Goal: Transaction & Acquisition: Purchase product/service

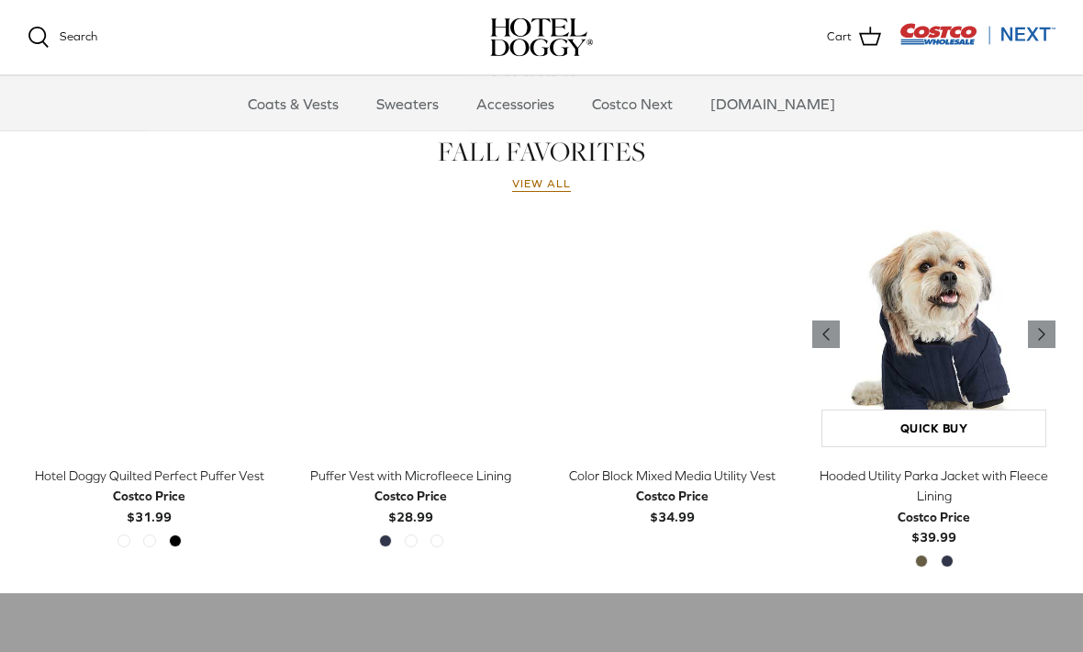
scroll to position [797, 0]
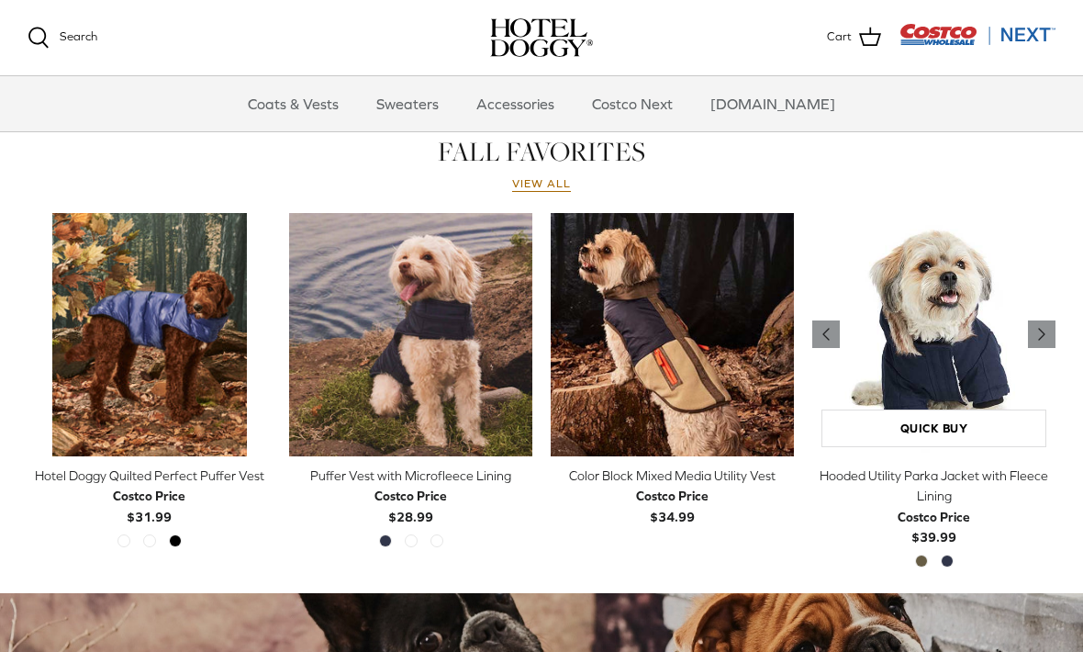
click at [948, 358] on img "Hooded Utility Parka Jacket with Fleece Lining" at bounding box center [934, 334] width 243 height 243
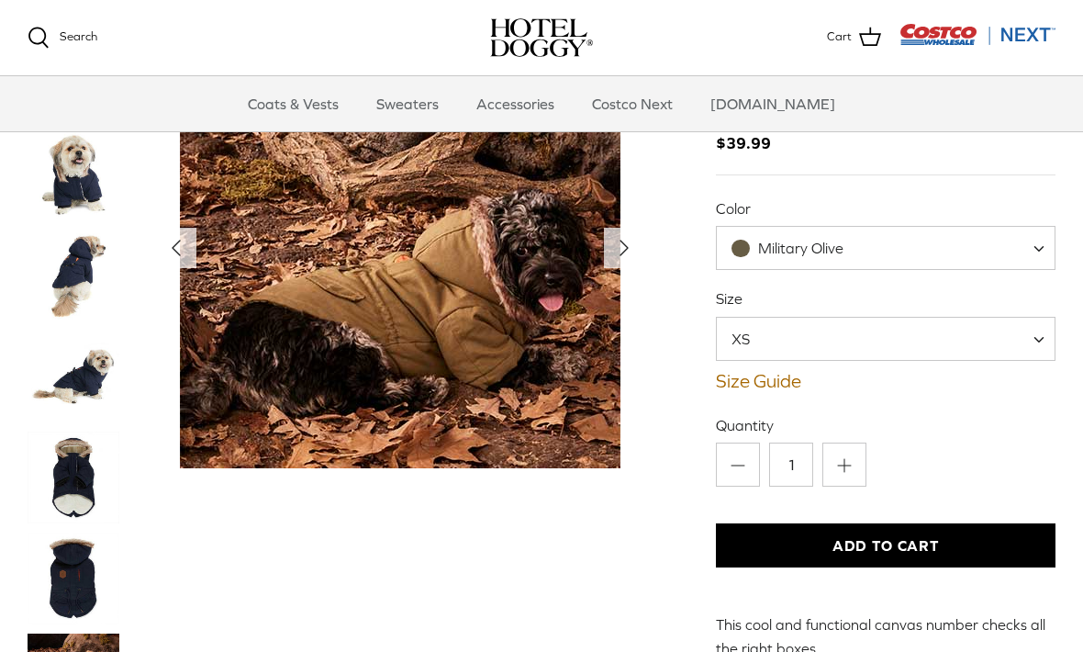
scroll to position [163, 0]
click at [1029, 334] on span "XS" at bounding box center [886, 338] width 340 height 44
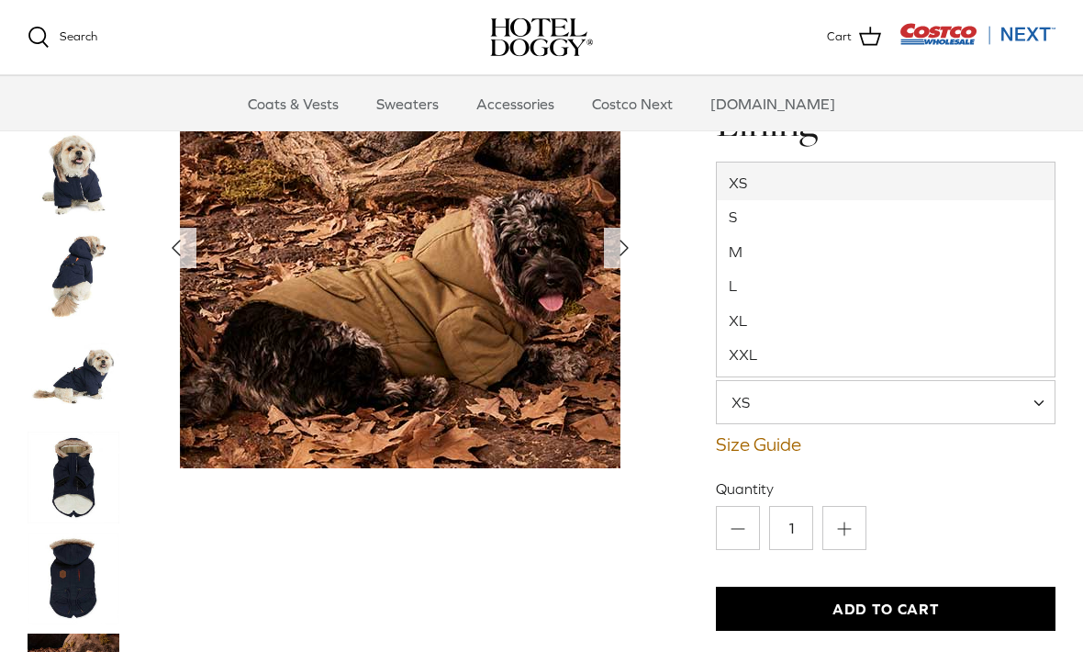
scroll to position [114, 0]
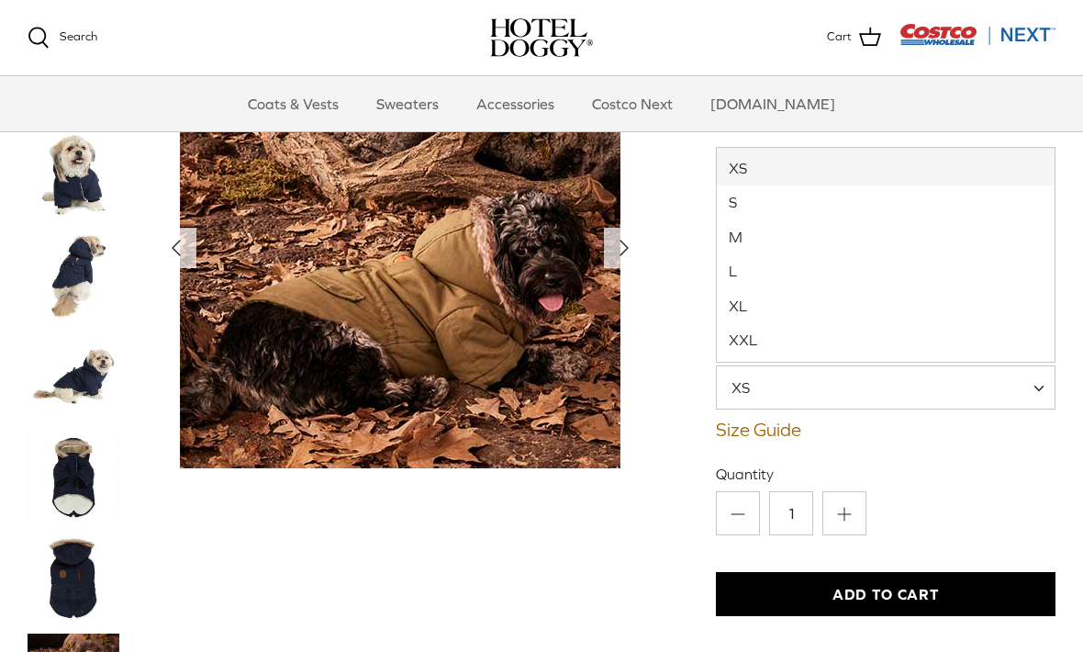
select select "XL"
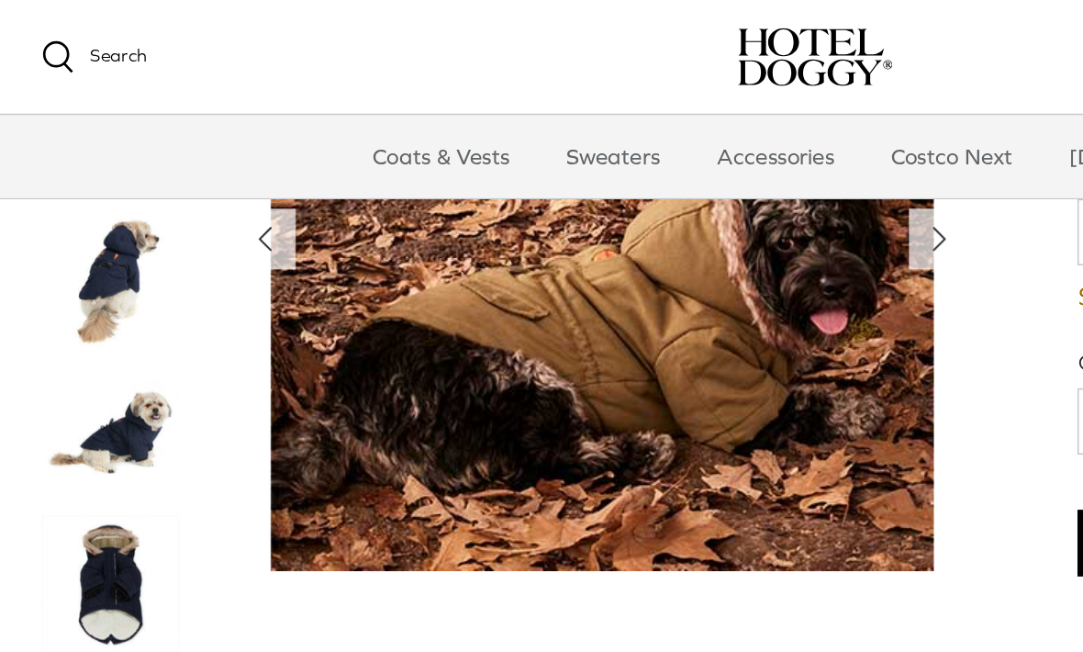
scroll to position [346, 0]
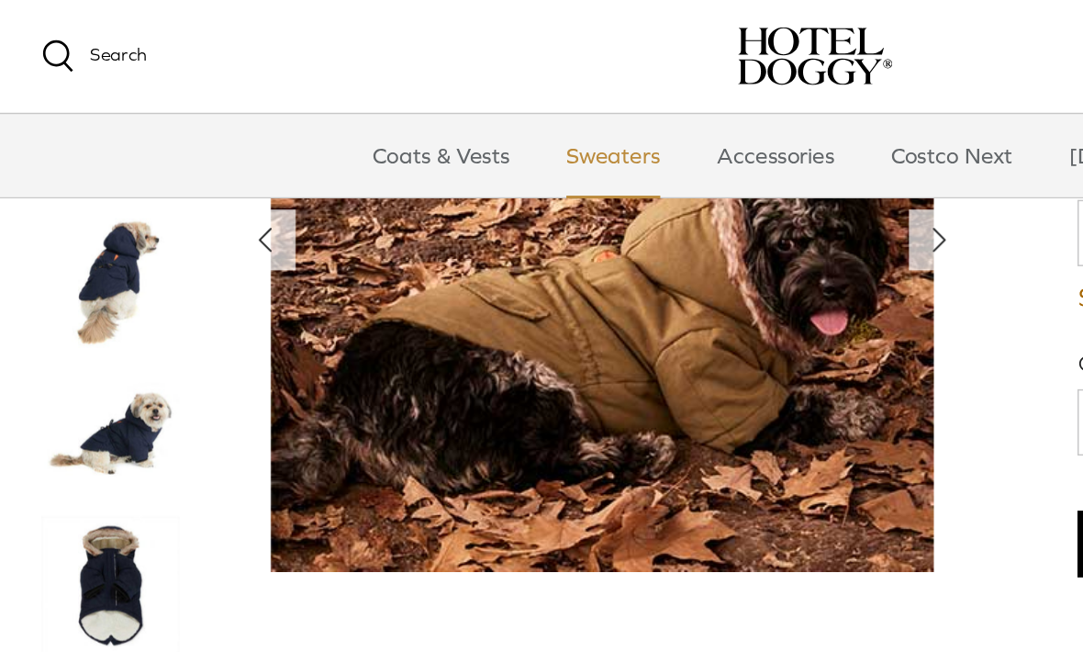
click at [438, 108] on link "Sweaters" at bounding box center [407, 103] width 95 height 55
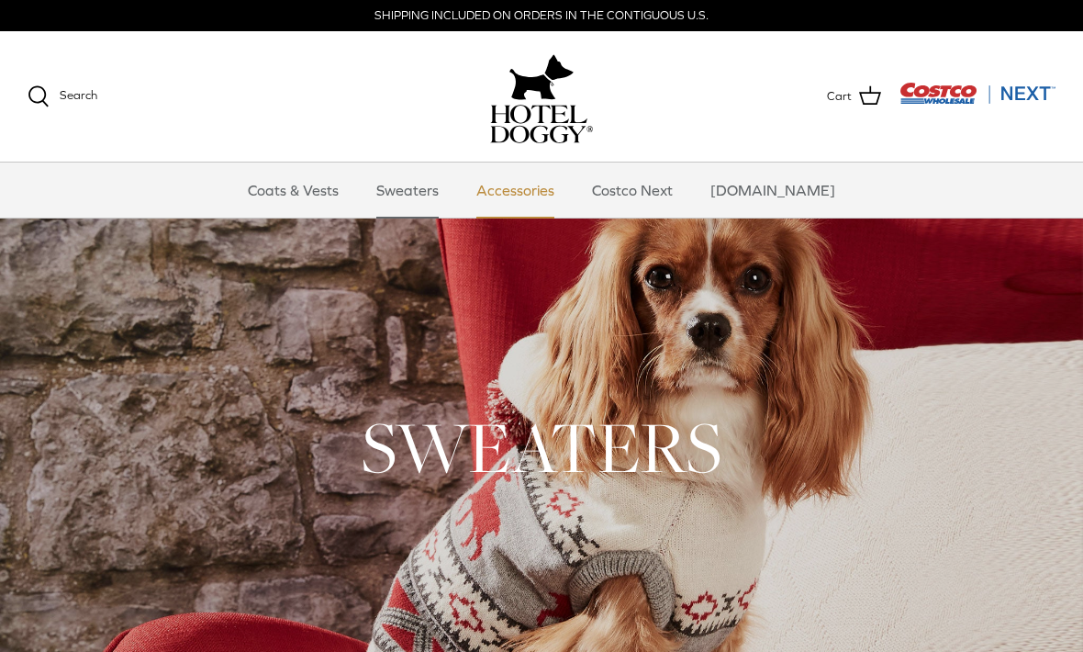
click at [556, 193] on link "Accessories" at bounding box center [515, 190] width 111 height 55
